Goal: Complete application form

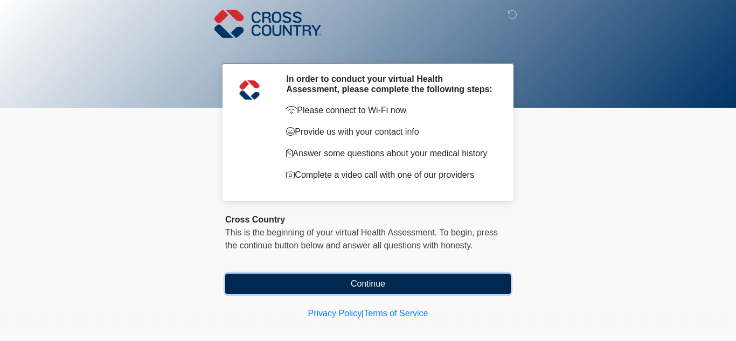
click at [354, 287] on button "Continue" at bounding box center [368, 284] width 286 height 20
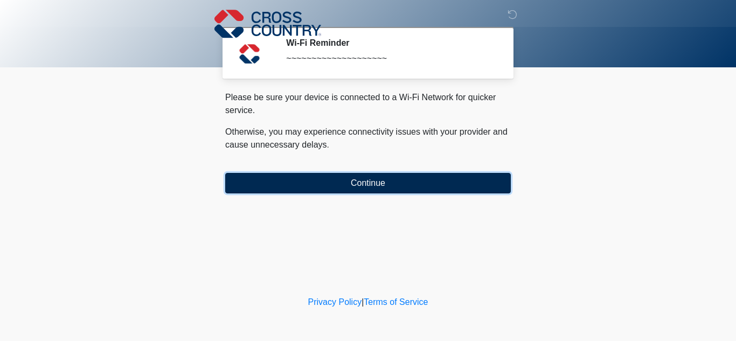
click at [357, 182] on button "Continue" at bounding box center [368, 183] width 286 height 20
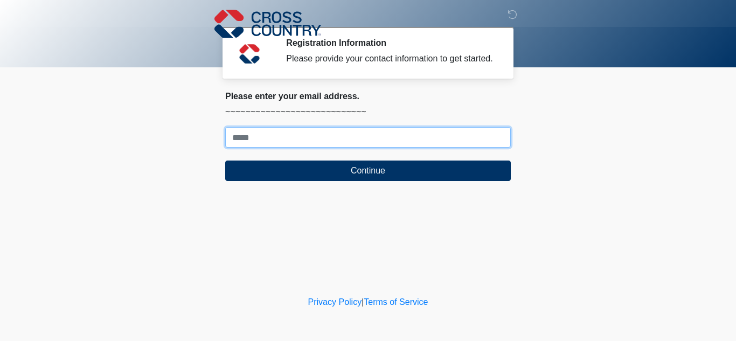
click at [276, 144] on input "Where should we email your response?" at bounding box center [368, 137] width 286 height 20
type input "**********"
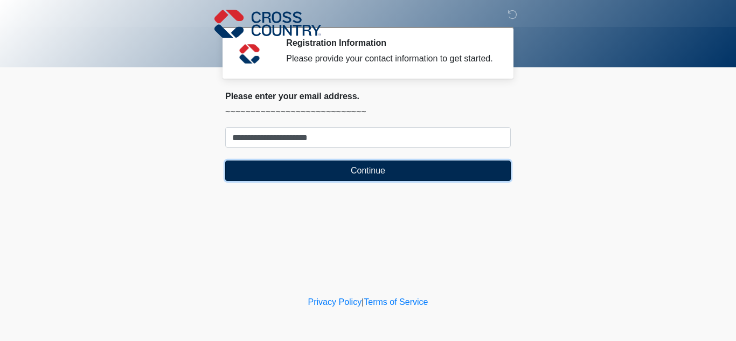
click at [347, 175] on button "Continue" at bounding box center [368, 171] width 286 height 20
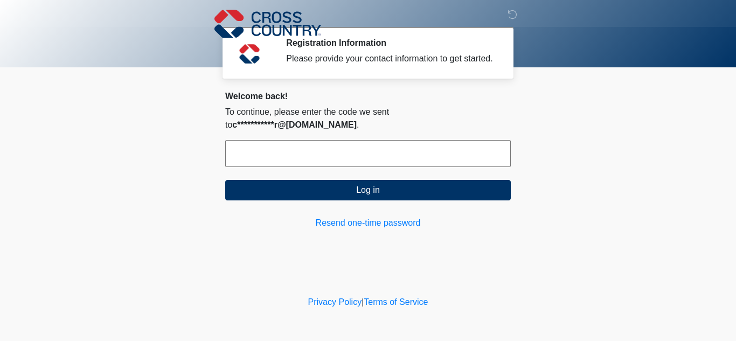
click at [257, 140] on input "text" at bounding box center [368, 153] width 286 height 27
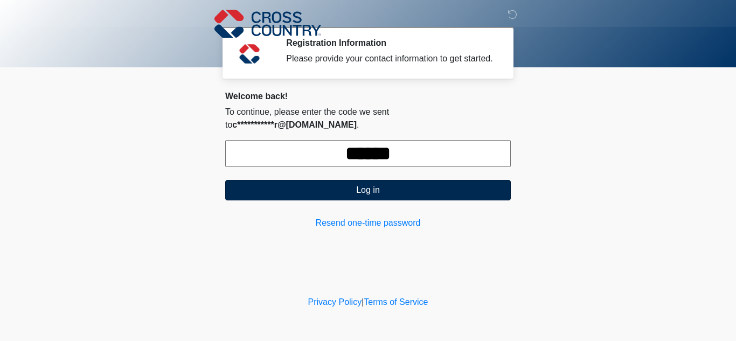
type input "******"
click at [277, 184] on button "Log in" at bounding box center [368, 190] width 286 height 20
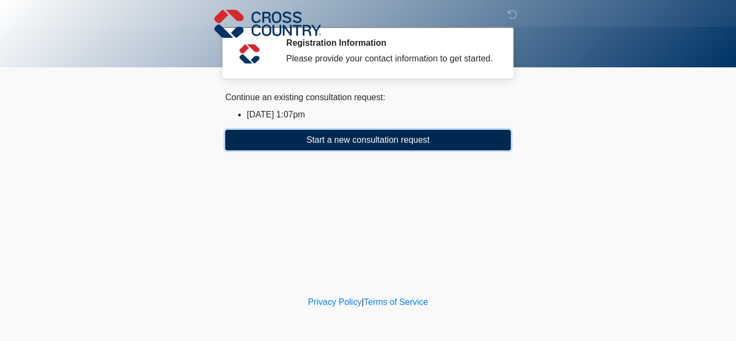
click at [326, 141] on button "Start a new consultation request" at bounding box center [368, 140] width 286 height 20
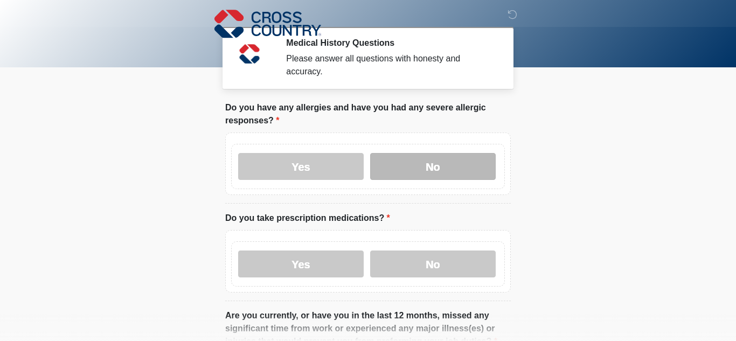
click at [421, 178] on label "No" at bounding box center [433, 166] width 126 height 27
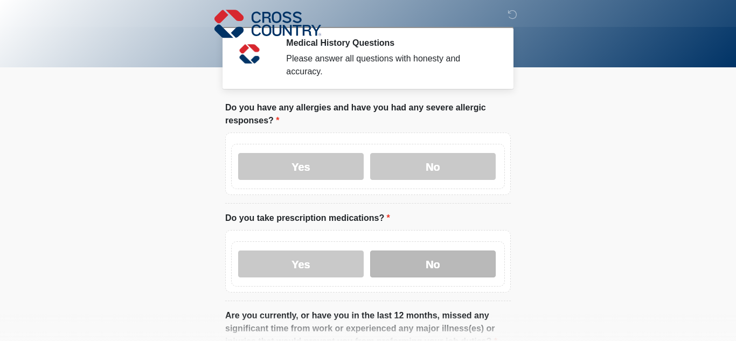
click at [433, 257] on label "No" at bounding box center [433, 264] width 126 height 27
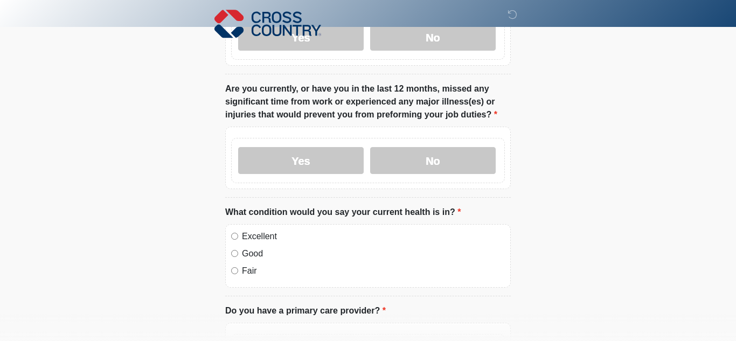
scroll to position [214, 0]
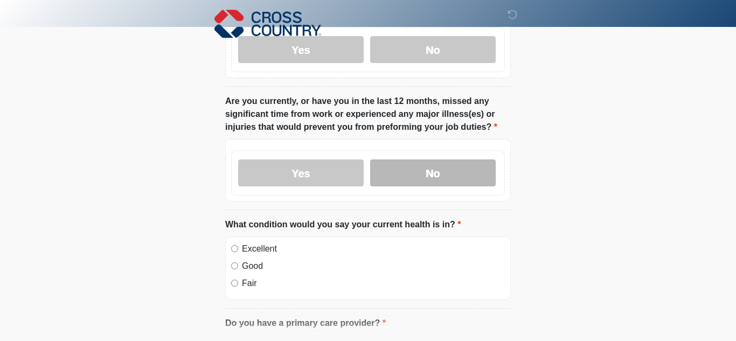
click at [441, 174] on label "No" at bounding box center [433, 173] width 126 height 27
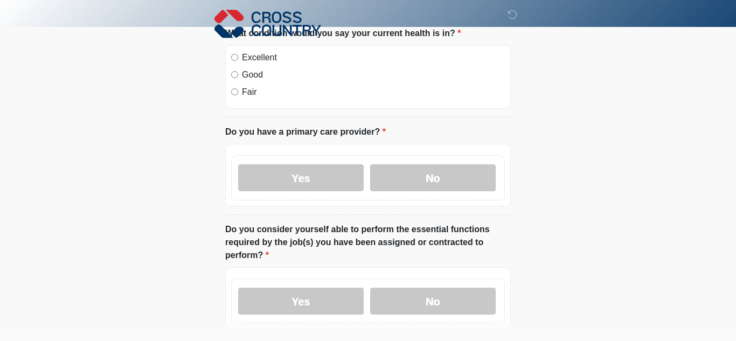
scroll to position [400, 0]
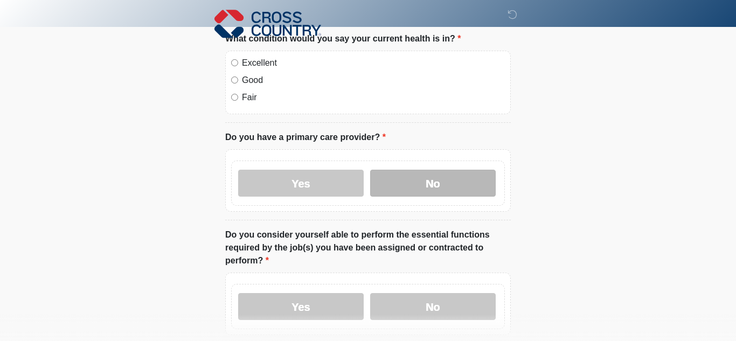
click at [424, 185] on label "No" at bounding box center [433, 183] width 126 height 27
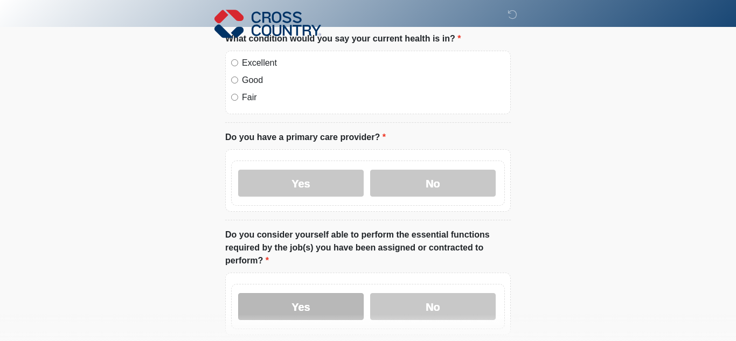
click at [287, 300] on label "Yes" at bounding box center [301, 306] width 126 height 27
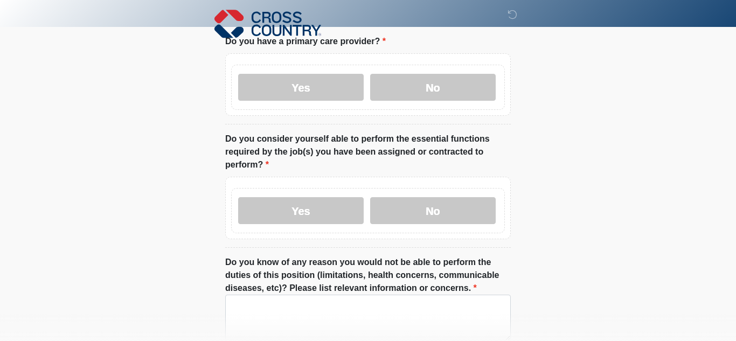
scroll to position [579, 0]
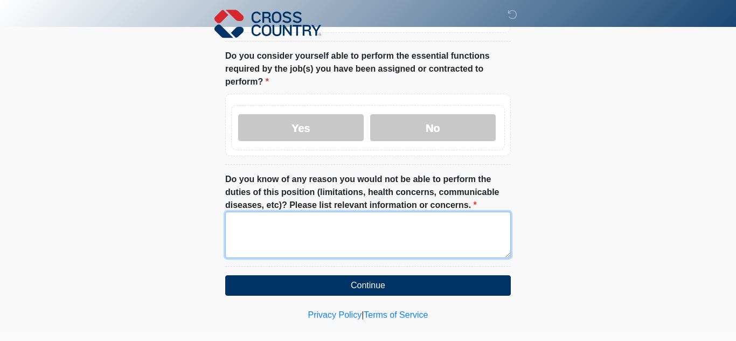
click at [285, 212] on textarea "Do you know of any reason you would not be able to perform the duties of this p…" at bounding box center [368, 235] width 286 height 46
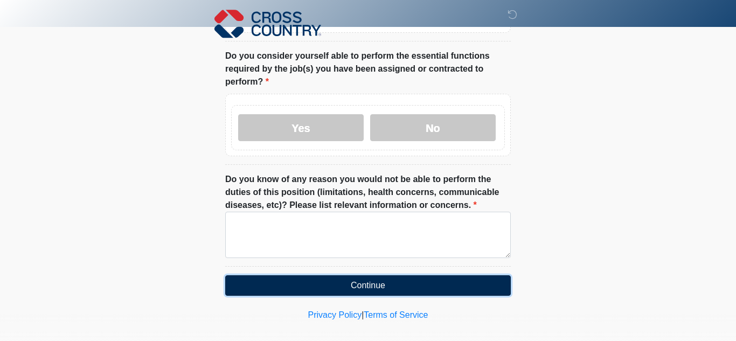
click at [425, 282] on button "Continue" at bounding box center [368, 285] width 286 height 20
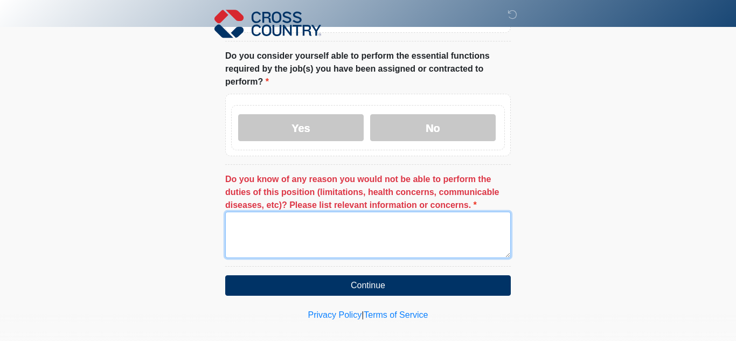
click at [240, 212] on textarea "Do you know of any reason you would not be able to perform the duties of this p…" at bounding box center [368, 235] width 286 height 46
type textarea "**"
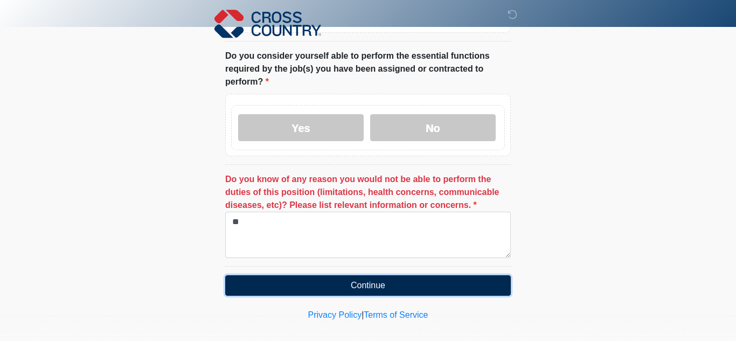
click at [324, 279] on button "Continue" at bounding box center [368, 285] width 286 height 20
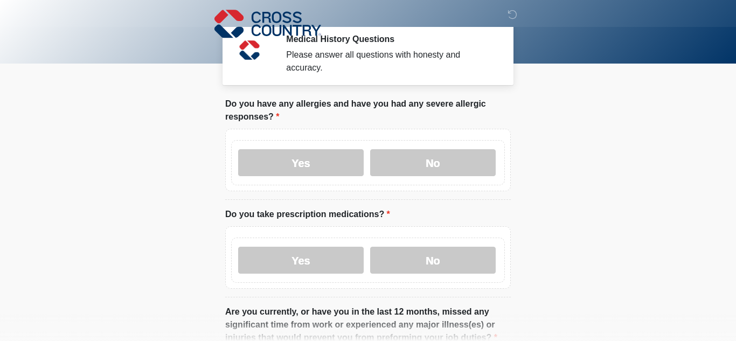
scroll to position [0, 0]
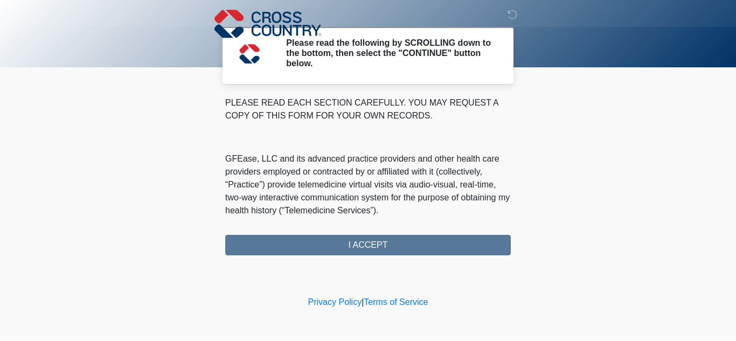
click at [372, 244] on div "PLEASE READ EACH SECTION CAREFULLY. YOU MAY REQUEST A COPY OF THIS FORM FOR YOU…" at bounding box center [368, 175] width 286 height 159
click at [469, 205] on p "GFEase, LLC and its advanced practice providers and other health care providers…" at bounding box center [368, 185] width 286 height 65
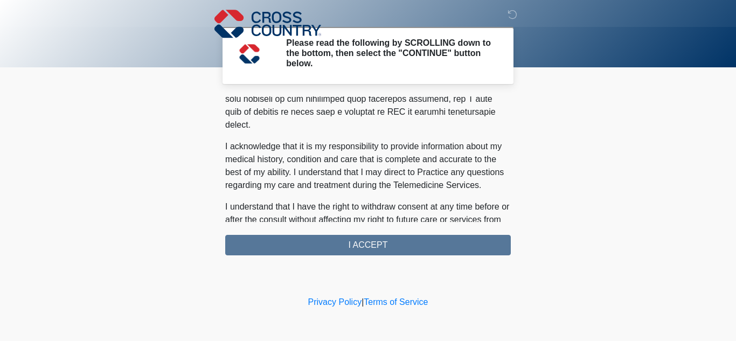
scroll to position [711, 0]
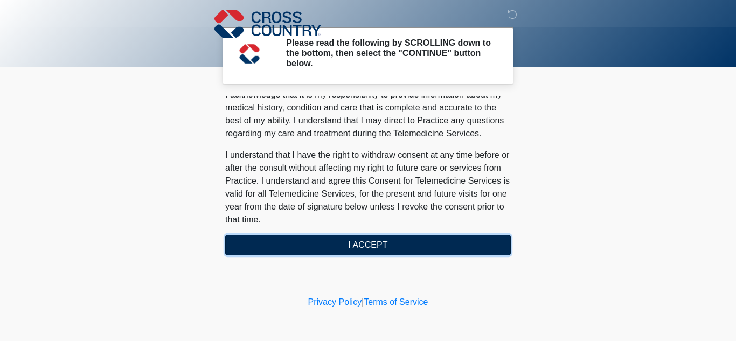
click at [462, 241] on button "I ACCEPT" at bounding box center [368, 245] width 286 height 20
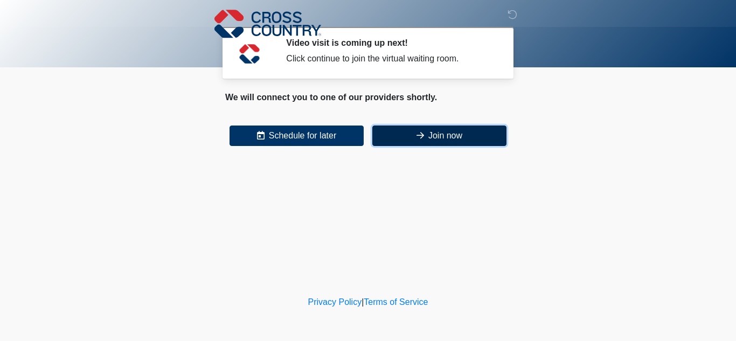
click at [442, 137] on button "Join now" at bounding box center [439, 136] width 134 height 20
